Goal: Find specific page/section: Find specific page/section

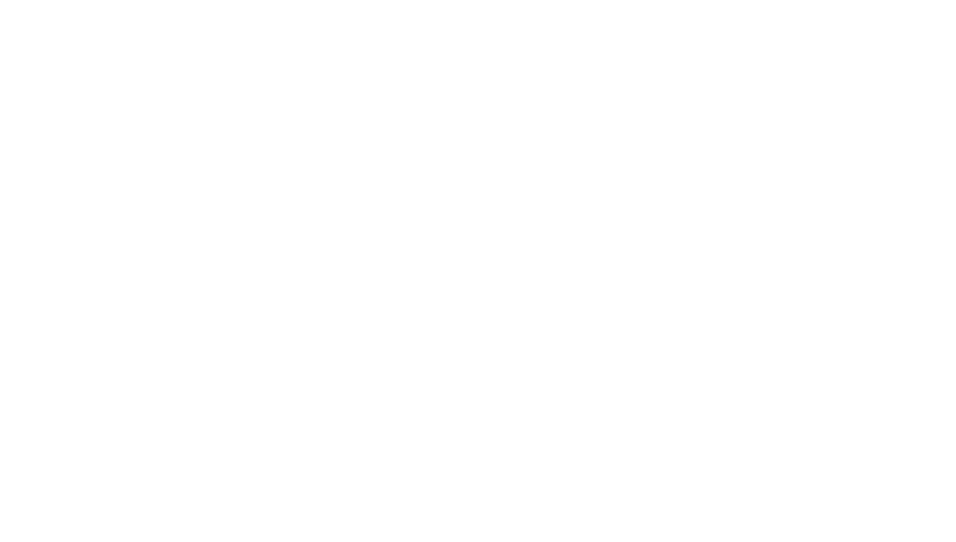
select select "Song"
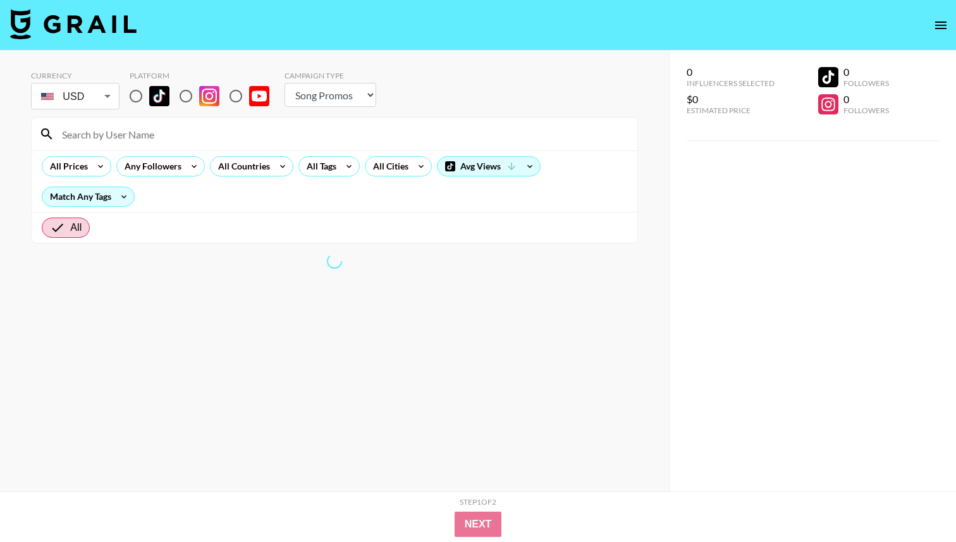
click at [443, 138] on input at bounding box center [342, 134] width 576 height 20
type input "aries"
click at [135, 95] on input "radio" at bounding box center [136, 96] width 27 height 27
radio input "true"
click at [139, 90] on input "radio" at bounding box center [136, 96] width 27 height 27
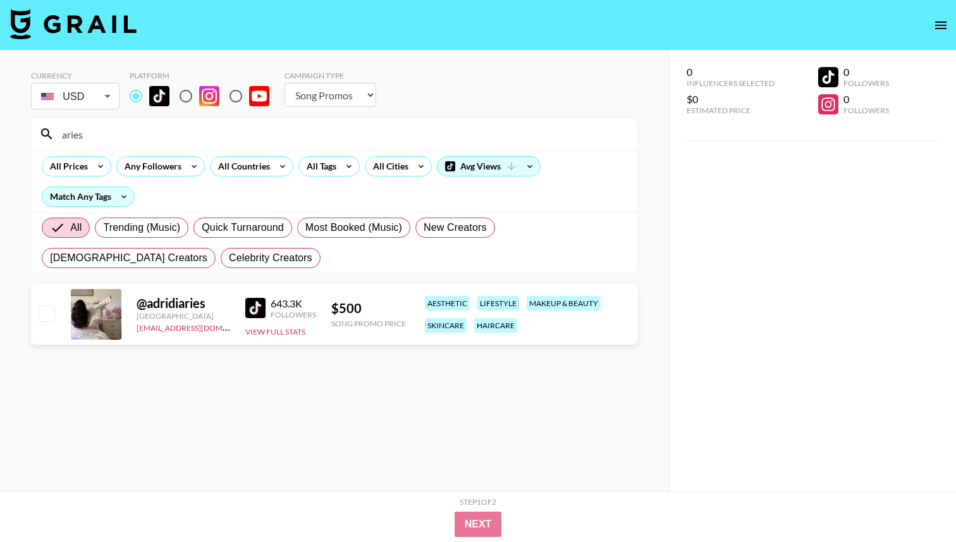
click at [277, 142] on input "aries" at bounding box center [342, 134] width 576 height 20
paste input "lifeof_angelei"
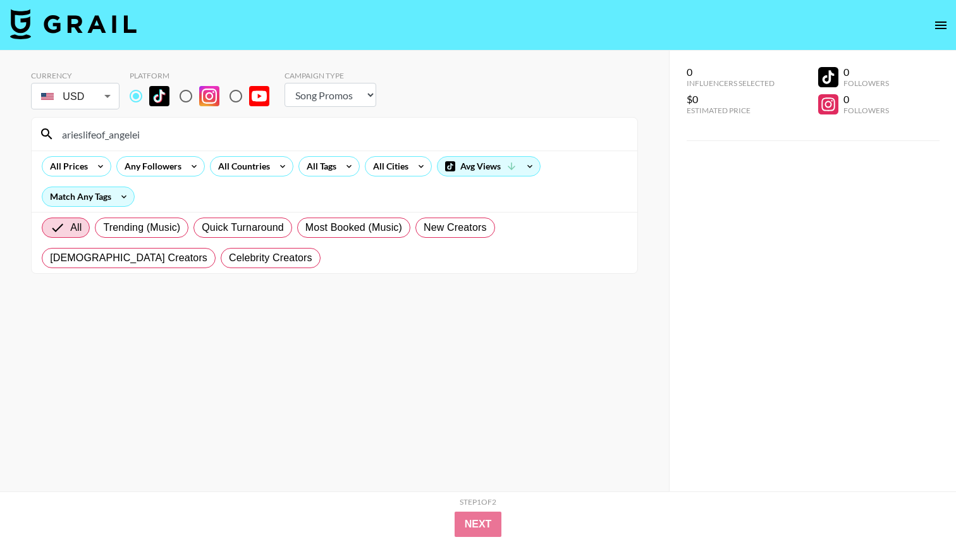
click at [277, 142] on input "arieslifeof_angelei" at bounding box center [342, 134] width 576 height 20
paste input
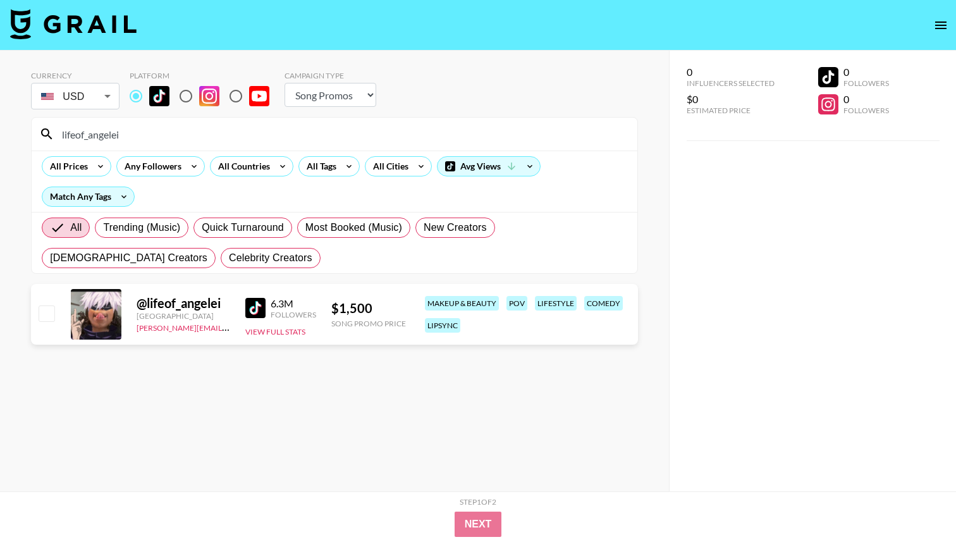
click at [228, 127] on input "lifeof_angelei" at bounding box center [342, 134] width 576 height 20
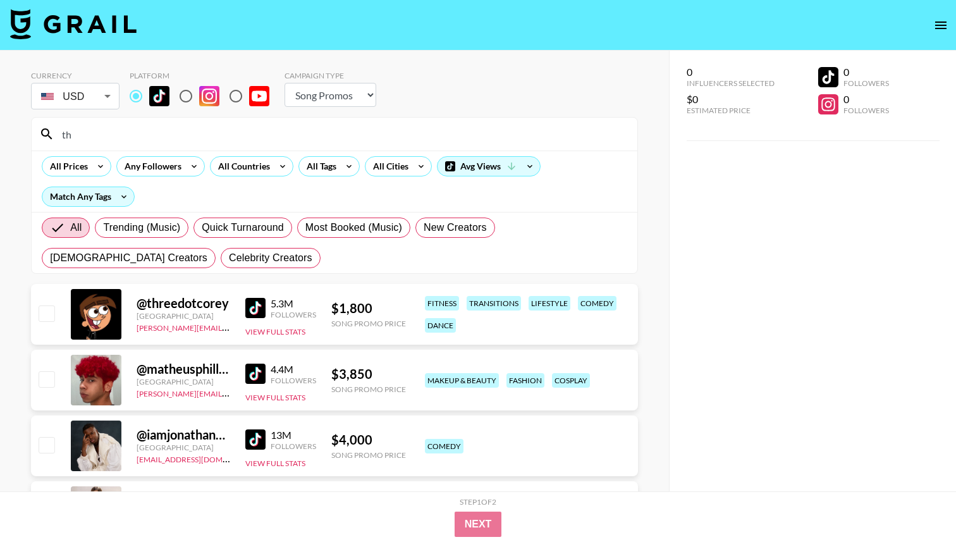
type input "t"
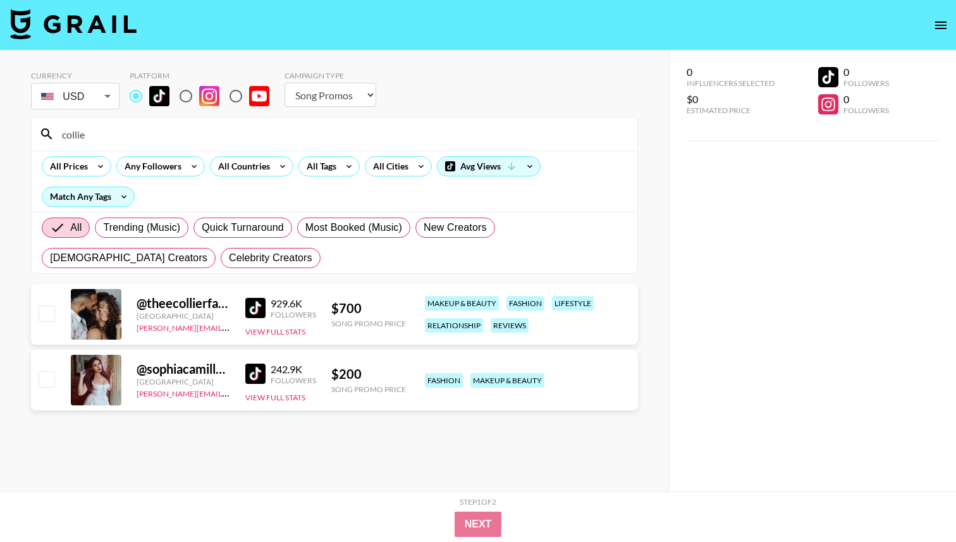
type input "collie"
click at [254, 306] on img at bounding box center [255, 308] width 20 height 20
